Goal: Information Seeking & Learning: Learn about a topic

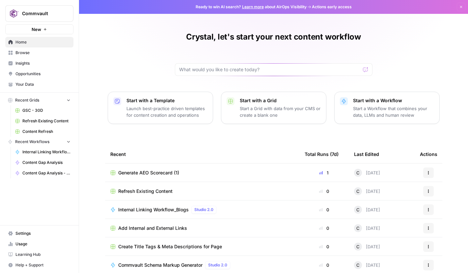
click at [31, 73] on span "Opportunities" at bounding box center [42, 74] width 55 height 6
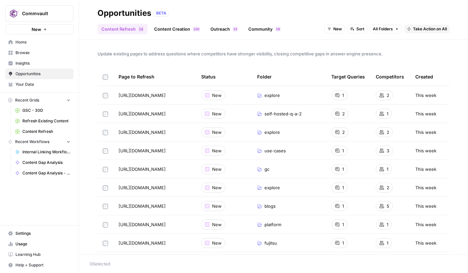
click at [179, 28] on link "Content Creation 0 0 1" at bounding box center [177, 29] width 54 height 11
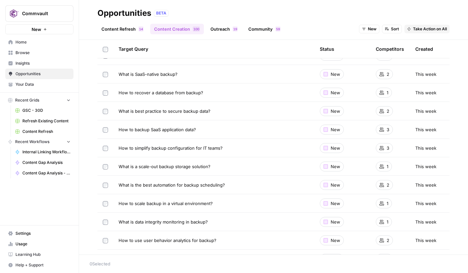
scroll to position [1530, 0]
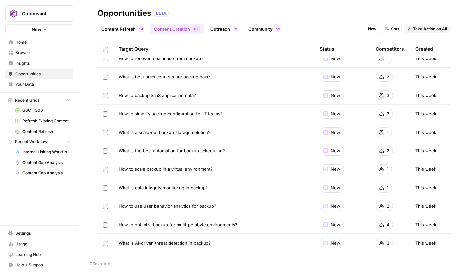
click at [24, 63] on span "Insights" at bounding box center [42, 63] width 55 height 6
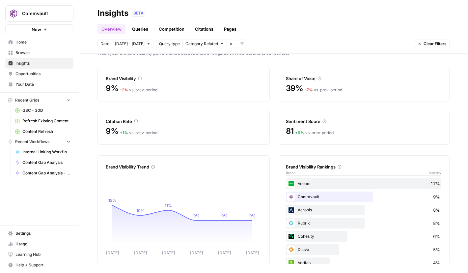
scroll to position [16, 0]
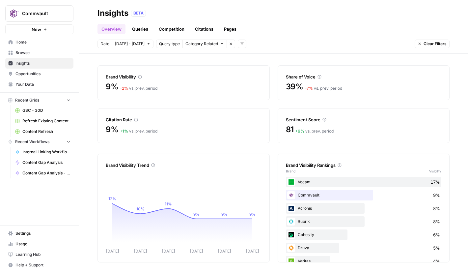
click at [141, 30] on link "Queries" at bounding box center [140, 29] width 24 height 11
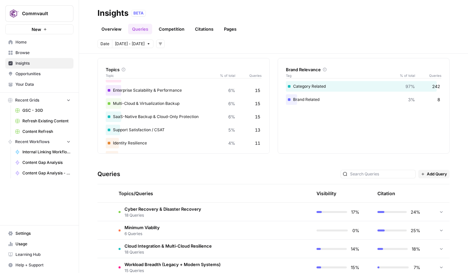
scroll to position [127, 0]
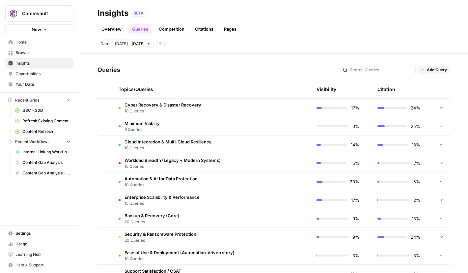
click at [141, 105] on span "Cyber Recovery & Disaster Recovery" at bounding box center [162, 104] width 77 height 7
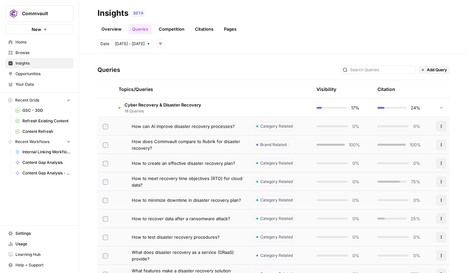
click at [179, 31] on link "Competition" at bounding box center [172, 29] width 34 height 11
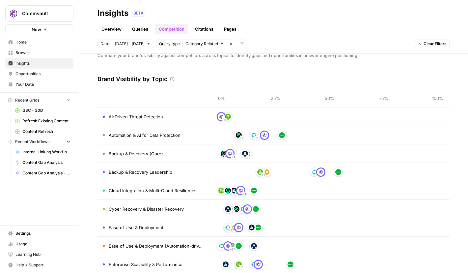
scroll to position [28, 0]
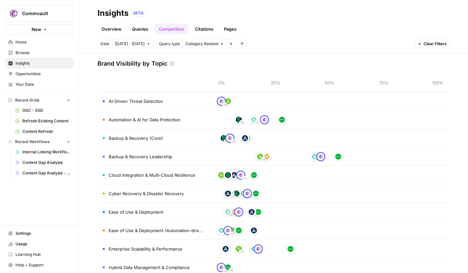
click at [147, 43] on icon "button" at bounding box center [149, 44] width 4 height 4
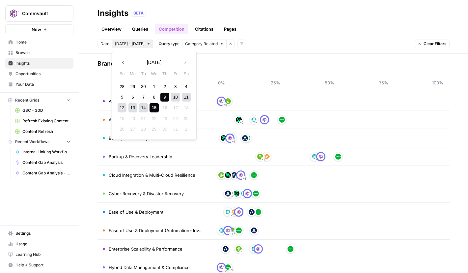
click at [121, 62] on icon "button" at bounding box center [123, 62] width 5 height 5
click at [133, 87] on div "1" at bounding box center [132, 86] width 9 height 9
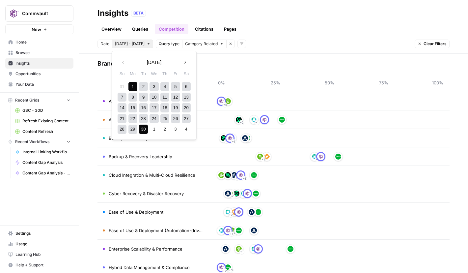
click at [144, 130] on div "30" at bounding box center [143, 128] width 9 height 9
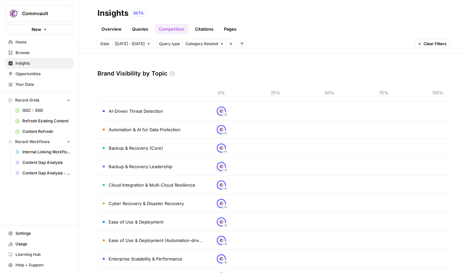
scroll to position [19, 0]
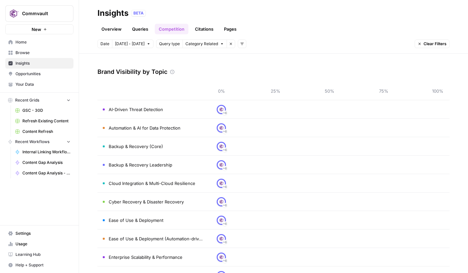
click at [222, 201] on img at bounding box center [221, 202] width 6 height 6
click at [205, 30] on link "Citations" at bounding box center [204, 29] width 26 height 11
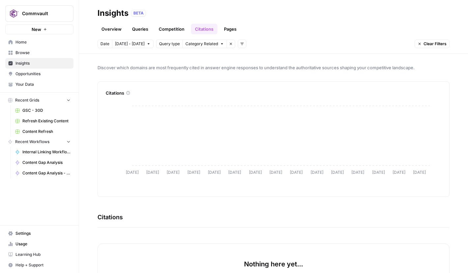
click at [148, 43] on icon "button" at bounding box center [149, 43] width 2 height 1
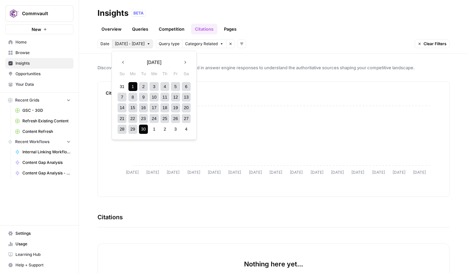
click at [185, 64] on icon "button" at bounding box center [185, 62] width 5 height 5
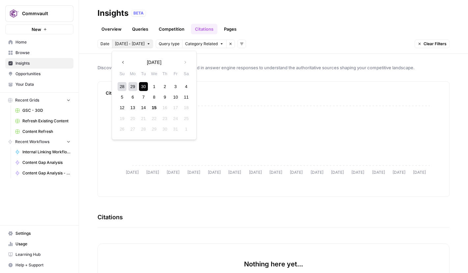
click at [155, 87] on div "1" at bounding box center [153, 86] width 9 height 9
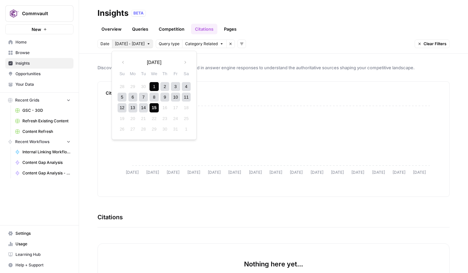
click at [156, 109] on div "15" at bounding box center [153, 107] width 9 height 9
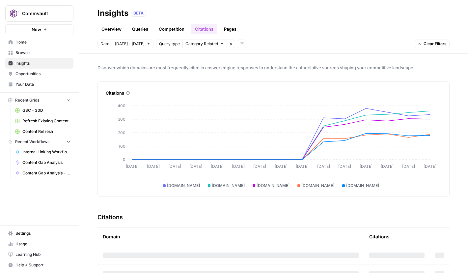
click at [230, 28] on link "Pages" at bounding box center [230, 29] width 20 height 11
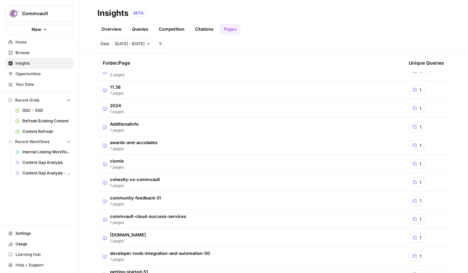
scroll to position [586, 0]
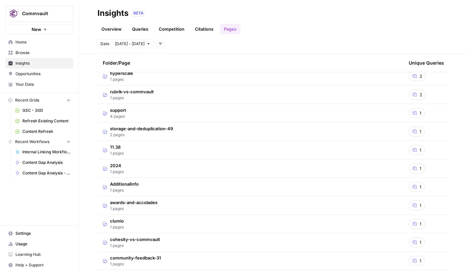
click at [118, 220] on span "clumio" at bounding box center [117, 220] width 14 height 7
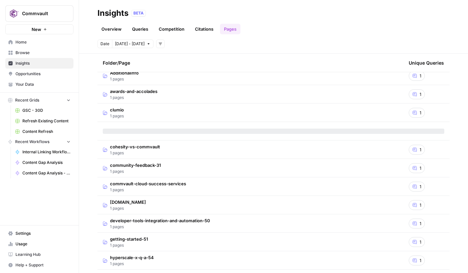
scroll to position [698, 0]
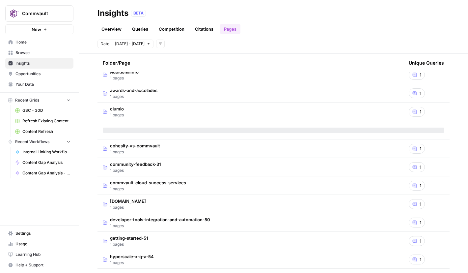
click at [413, 111] on icon at bounding box center [415, 112] width 4 height 4
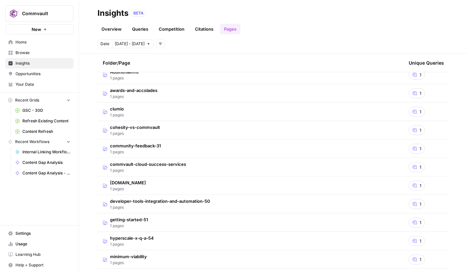
click at [413, 111] on icon at bounding box center [415, 112] width 4 height 4
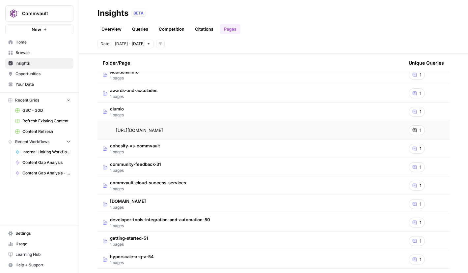
click at [111, 29] on link "Overview" at bounding box center [111, 29] width 28 height 11
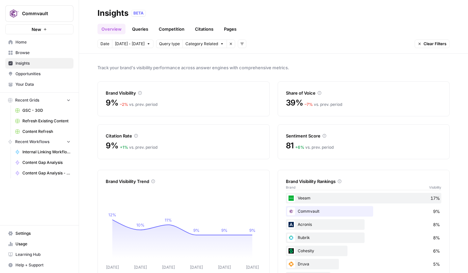
click at [138, 27] on link "Queries" at bounding box center [140, 29] width 24 height 11
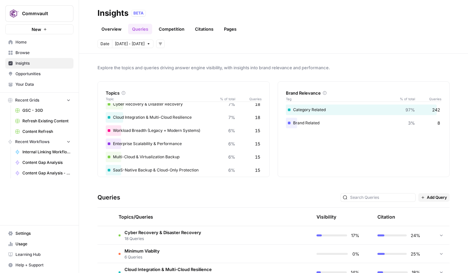
scroll to position [34, 0]
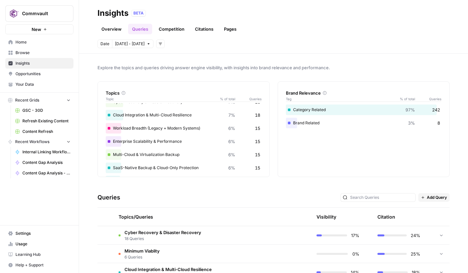
click at [439, 233] on icon at bounding box center [441, 234] width 5 height 5
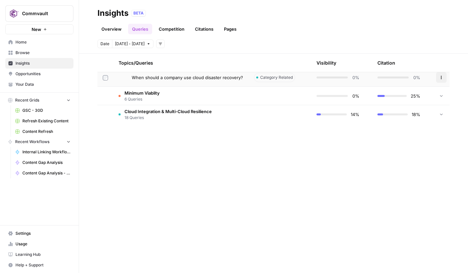
scroll to position [152, 0]
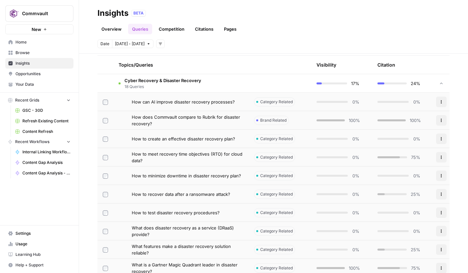
click at [28, 74] on span "Opportunities" at bounding box center [42, 74] width 55 height 6
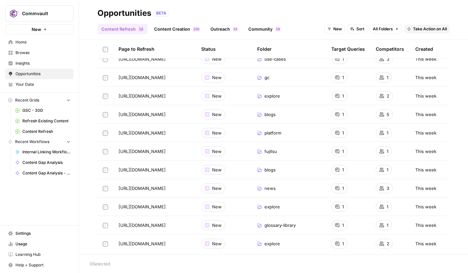
scroll to position [100, 0]
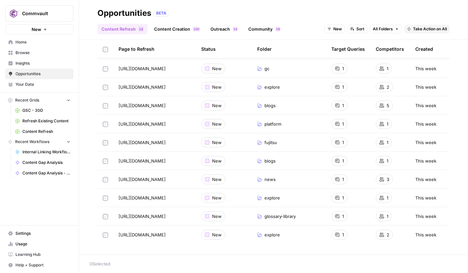
click at [188, 48] on th "Page to Refresh" at bounding box center [154, 49] width 83 height 18
click at [440, 263] on span "Take Action on Selected" at bounding box center [431, 263] width 45 height 6
